Goal: Information Seeking & Learning: Learn about a topic

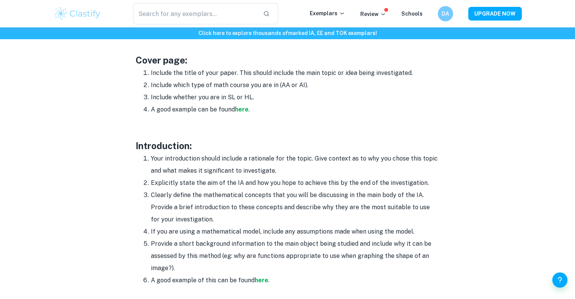
scroll to position [401, 0]
click at [243, 109] on strong "here" at bounding box center [242, 109] width 14 height 7
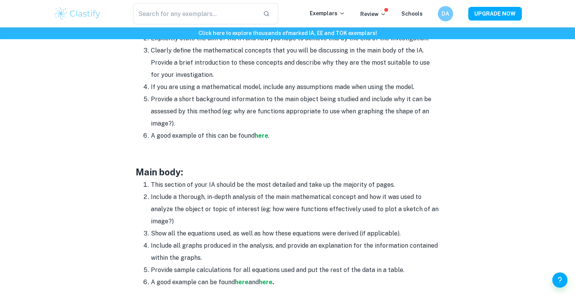
scroll to position [552, 0]
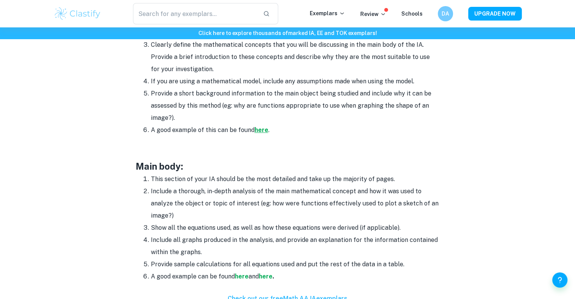
click at [263, 133] on strong "here" at bounding box center [262, 129] width 14 height 7
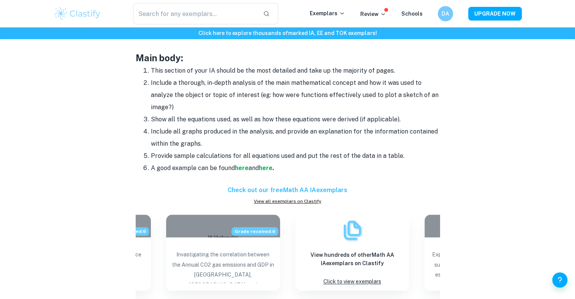
scroll to position [652, 0]
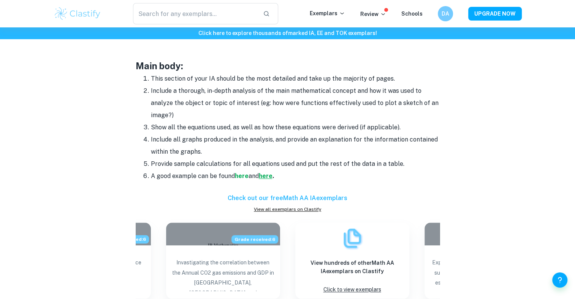
click at [271, 176] on strong "here" at bounding box center [266, 175] width 14 height 7
click at [241, 176] on strong "here" at bounding box center [242, 175] width 14 height 7
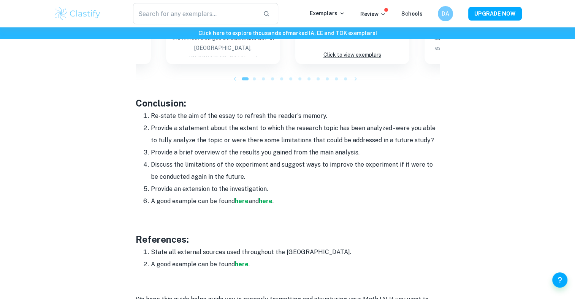
scroll to position [894, 0]
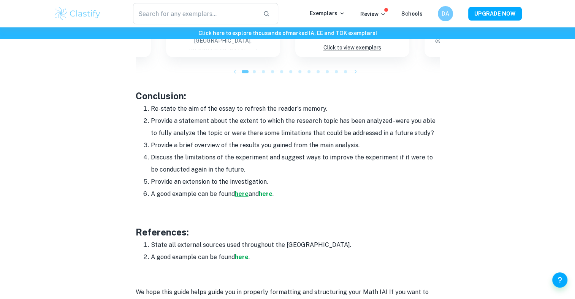
click at [246, 194] on strong "here" at bounding box center [242, 193] width 14 height 7
click at [269, 194] on strong "here" at bounding box center [266, 193] width 14 height 7
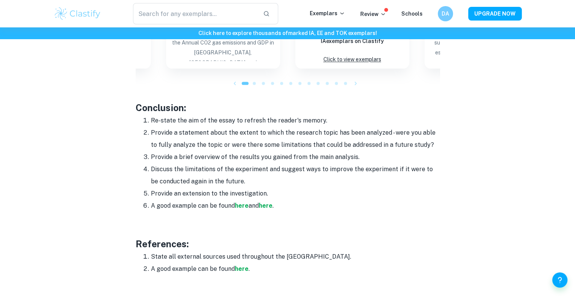
scroll to position [967, 0]
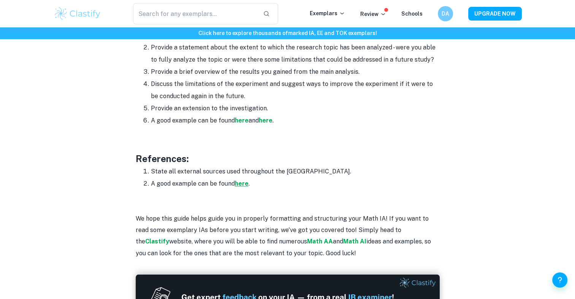
click at [243, 183] on strong "here" at bounding box center [242, 183] width 14 height 7
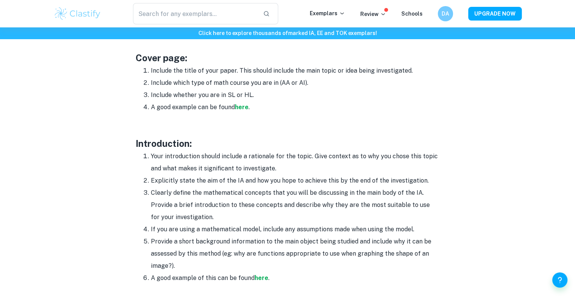
scroll to position [403, 0]
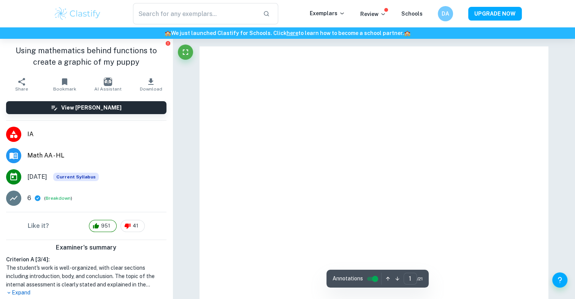
scroll to position [14, 0]
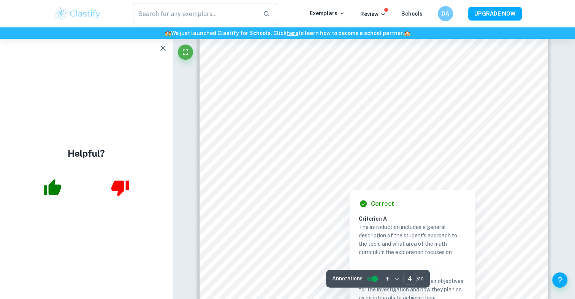
scroll to position [1520, 0]
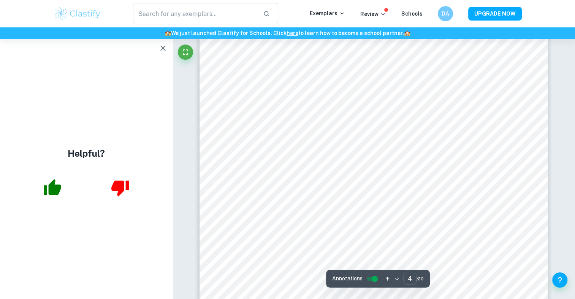
click at [161, 48] on icon "button" at bounding box center [163, 48] width 9 height 9
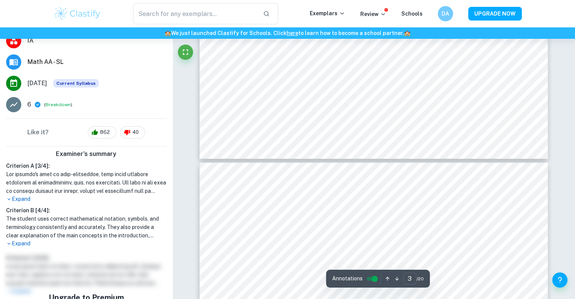
scroll to position [107, 0]
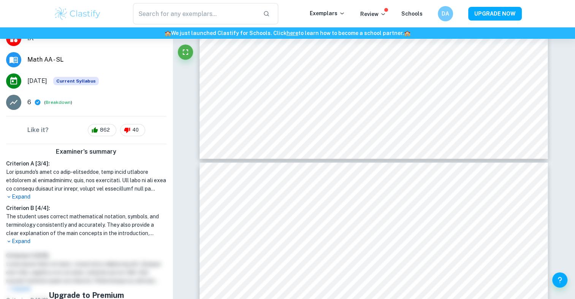
click at [21, 199] on p "Expand" at bounding box center [86, 197] width 160 height 8
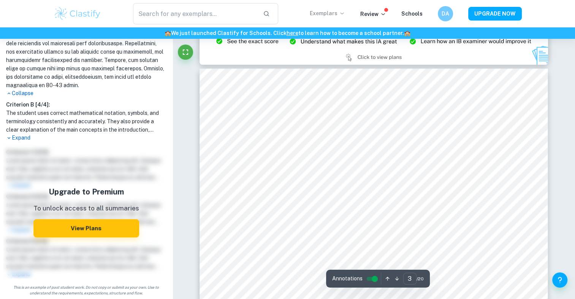
scroll to position [999, 0]
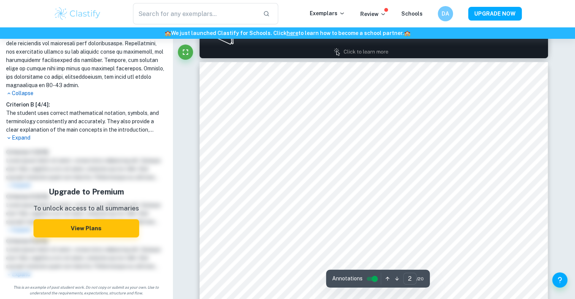
type input "1"
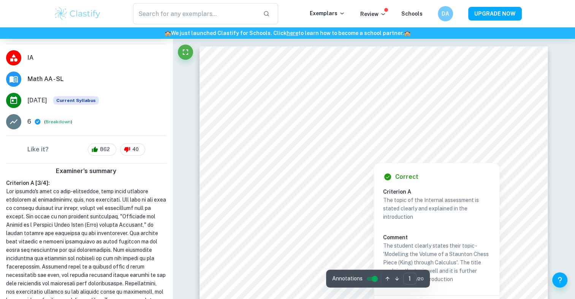
scroll to position [0, 0]
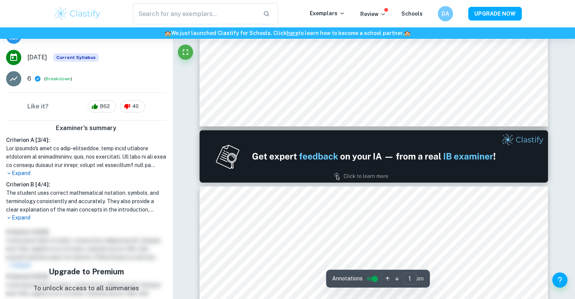
type input "2"
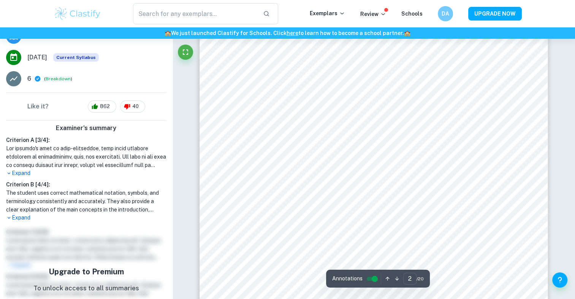
scroll to position [681, 0]
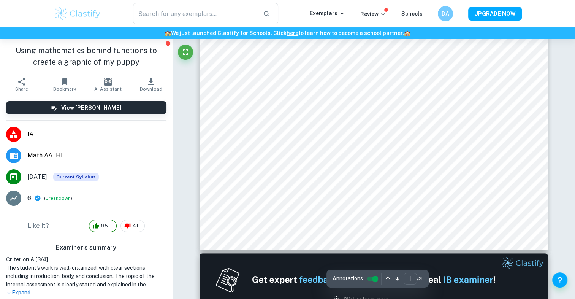
scroll to position [298, 0]
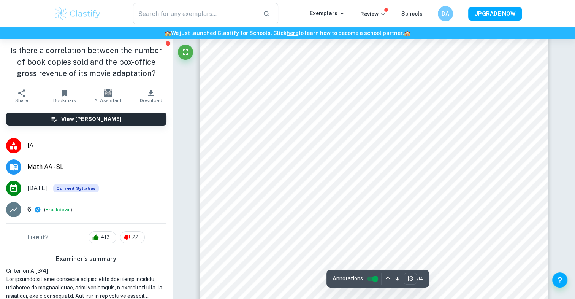
scroll to position [6308, 0]
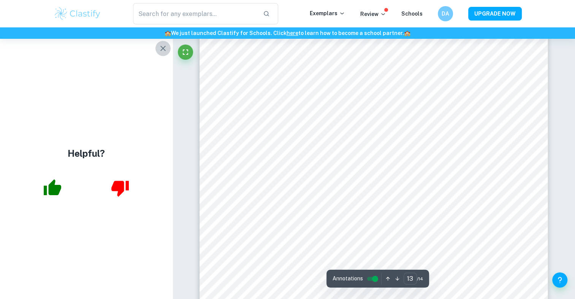
click at [164, 49] on icon "button" at bounding box center [162, 48] width 5 height 5
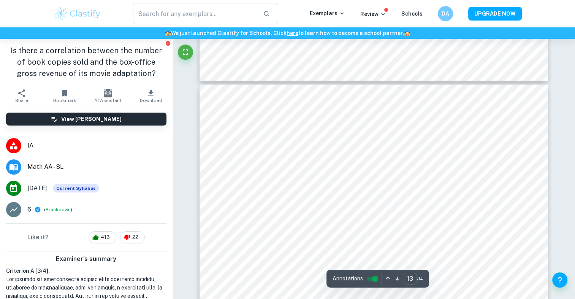
type input "14"
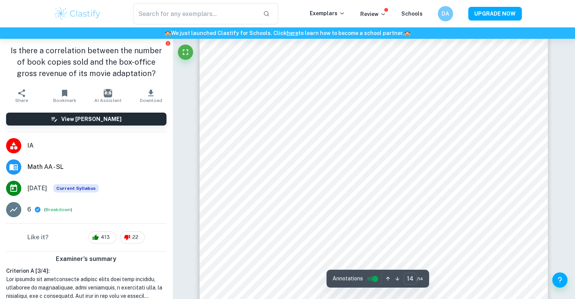
scroll to position [6923, 0]
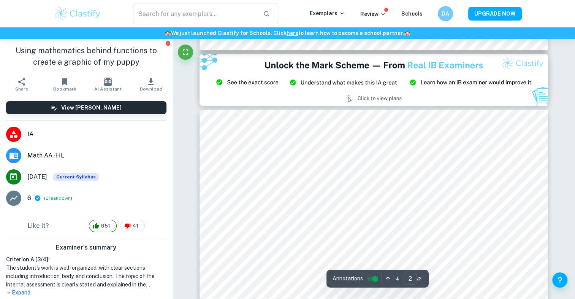
type input "3"
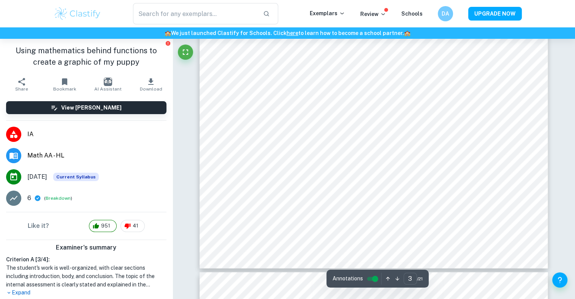
scroll to position [1377, 0]
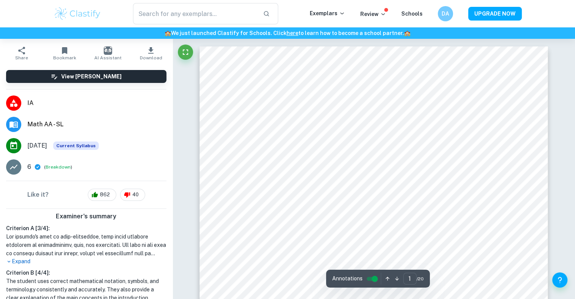
scroll to position [50, 0]
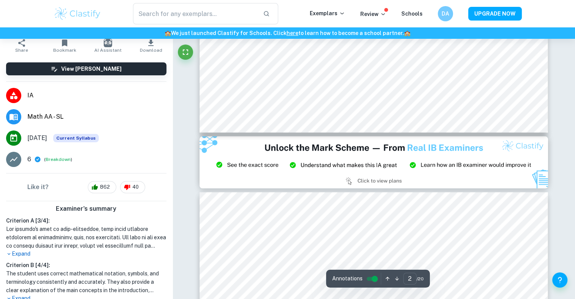
type input "3"
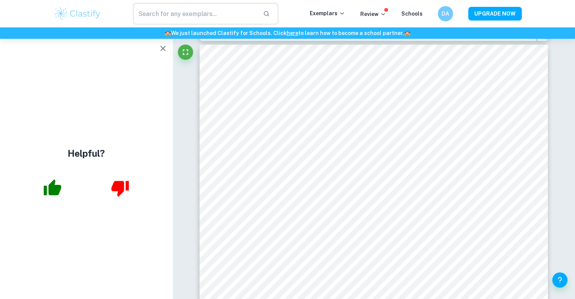
scroll to position [0, 0]
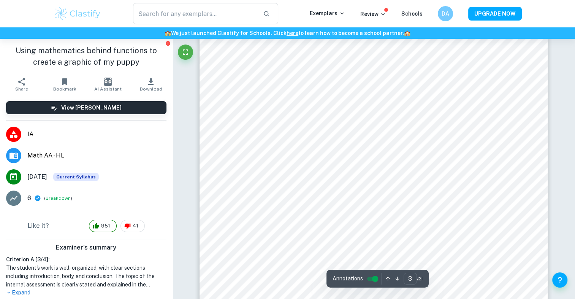
scroll to position [1111, 0]
type input "2"
